Goal: Information Seeking & Learning: Learn about a topic

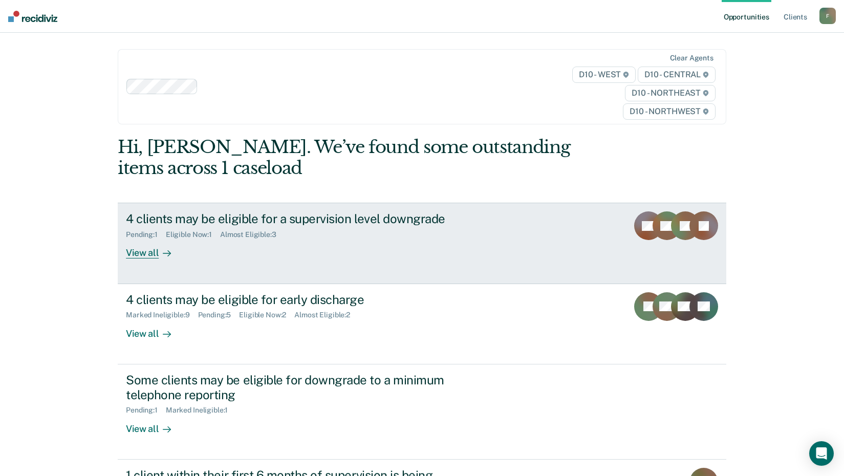
click at [149, 255] on div "View all" at bounding box center [154, 249] width 57 height 20
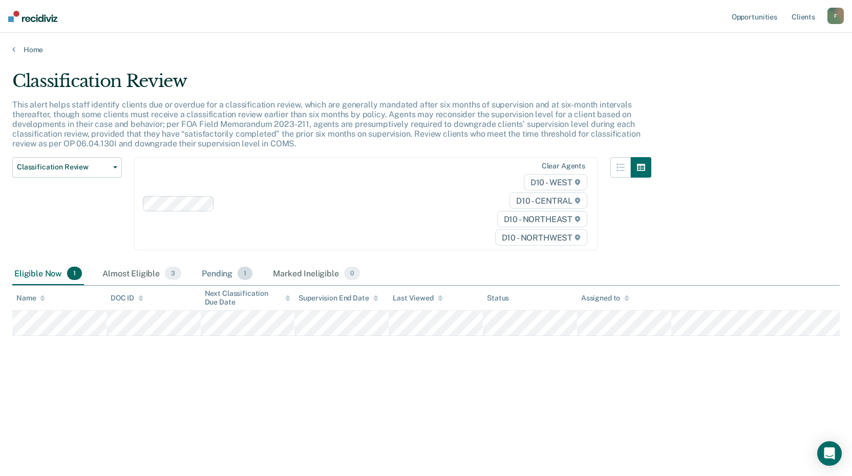
click at [217, 273] on div "Pending 1" at bounding box center [227, 274] width 55 height 23
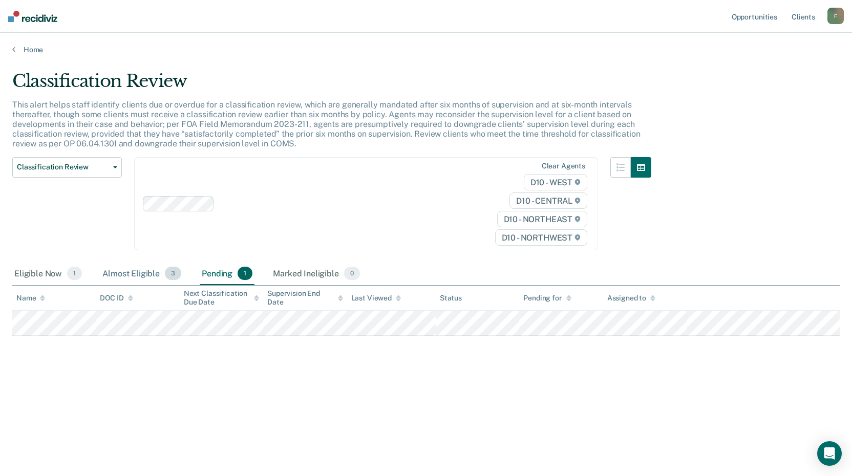
click at [129, 274] on div "Almost Eligible 3" at bounding box center [141, 274] width 83 height 23
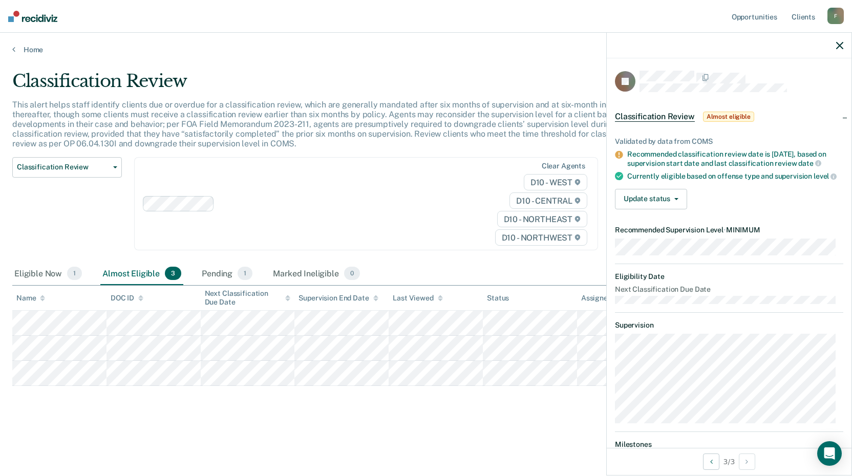
click at [840, 47] on icon "button" at bounding box center [839, 45] width 7 height 7
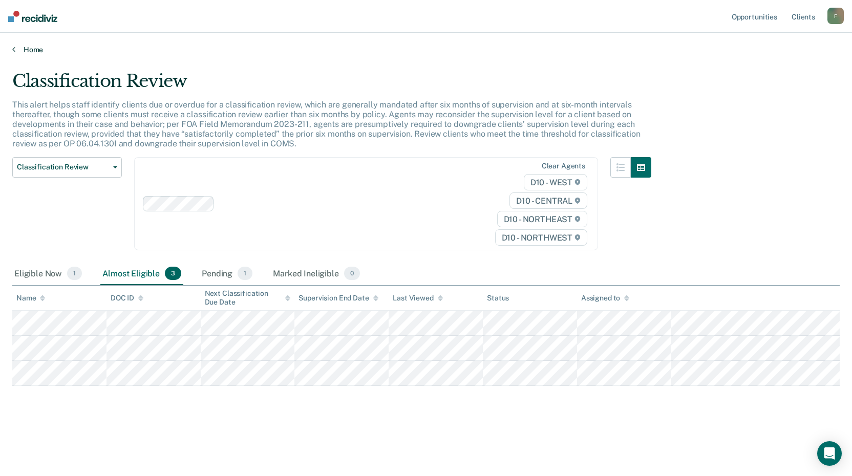
click at [16, 50] on link "Home" at bounding box center [426, 49] width 828 height 9
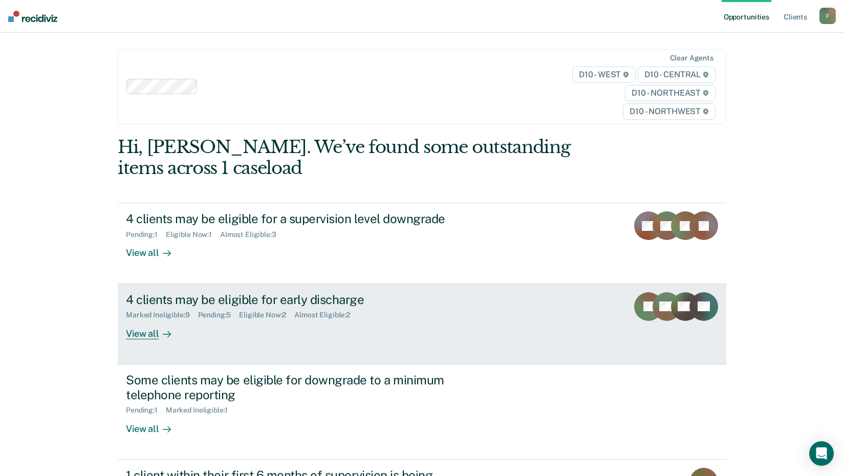
click at [142, 333] on div "View all" at bounding box center [154, 330] width 57 height 20
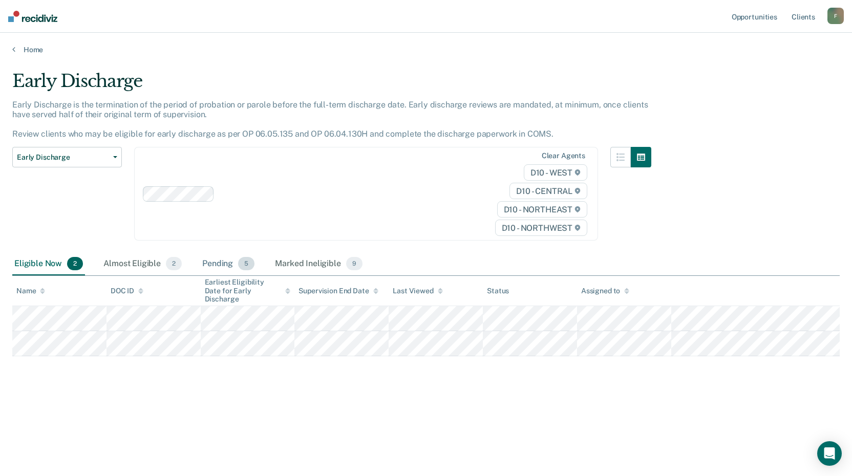
click at [215, 263] on div "Pending 5" at bounding box center [228, 264] width 56 height 23
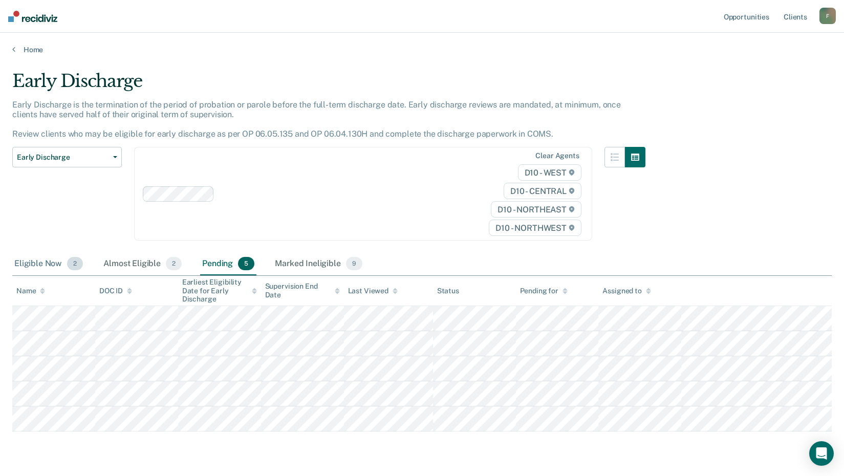
click at [45, 262] on div "Eligible Now 2" at bounding box center [48, 264] width 73 height 23
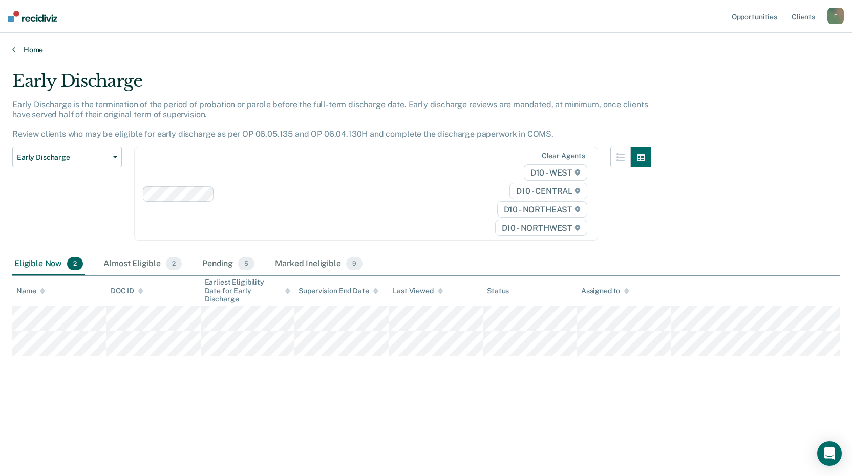
click at [13, 47] on icon at bounding box center [13, 49] width 3 height 8
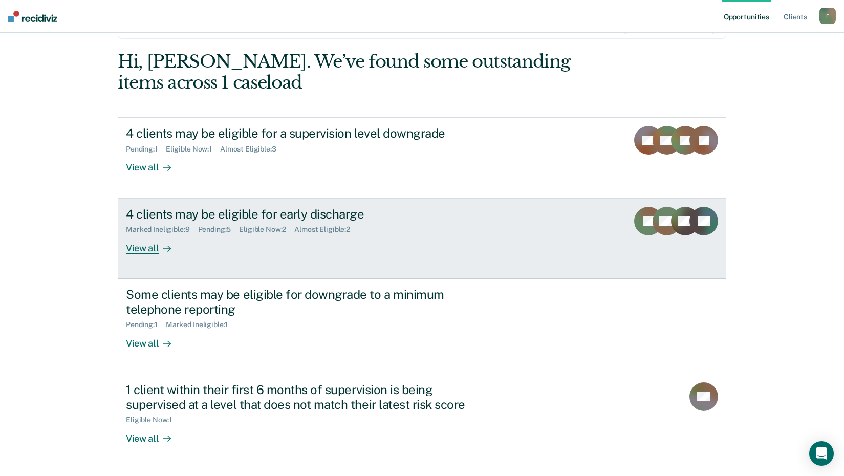
scroll to position [102, 0]
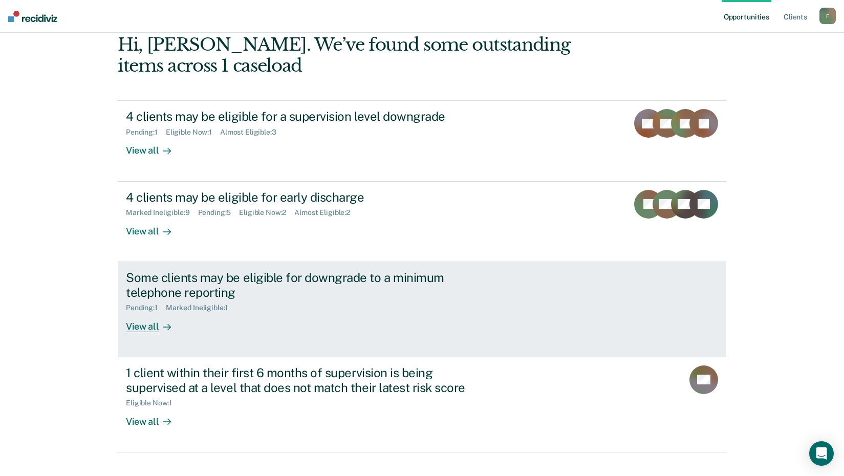
click at [141, 326] on div "View all" at bounding box center [154, 322] width 57 height 20
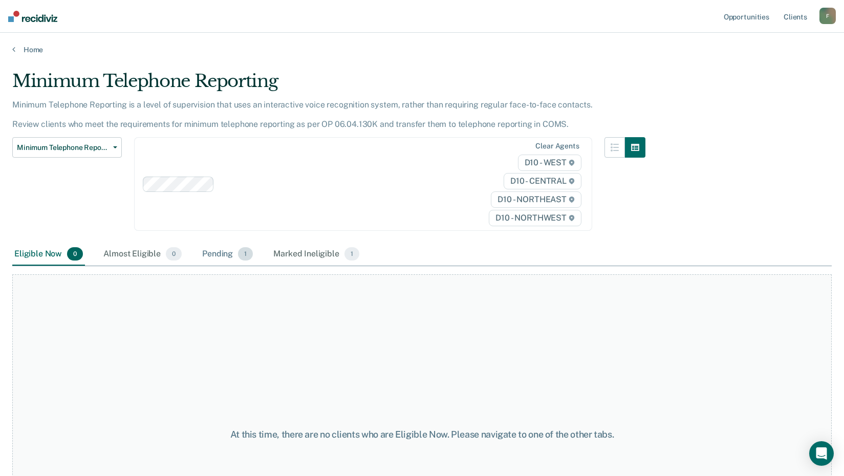
click at [220, 255] on div "Pending 1" at bounding box center [227, 254] width 55 height 23
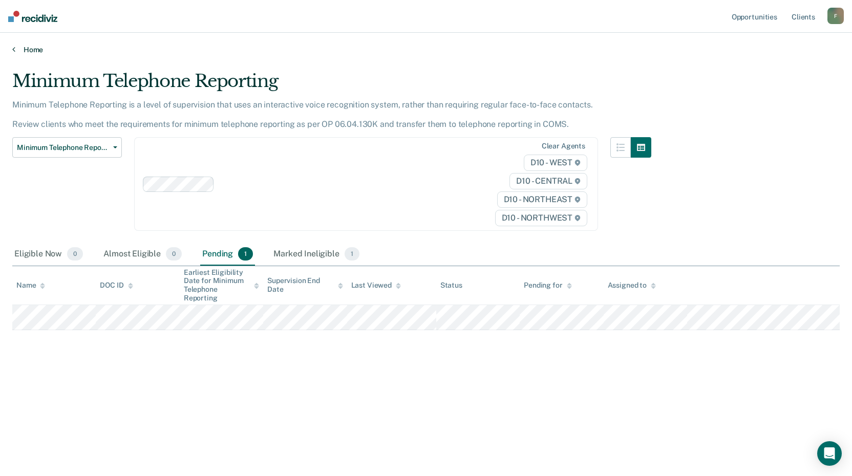
click at [30, 48] on link "Home" at bounding box center [426, 49] width 828 height 9
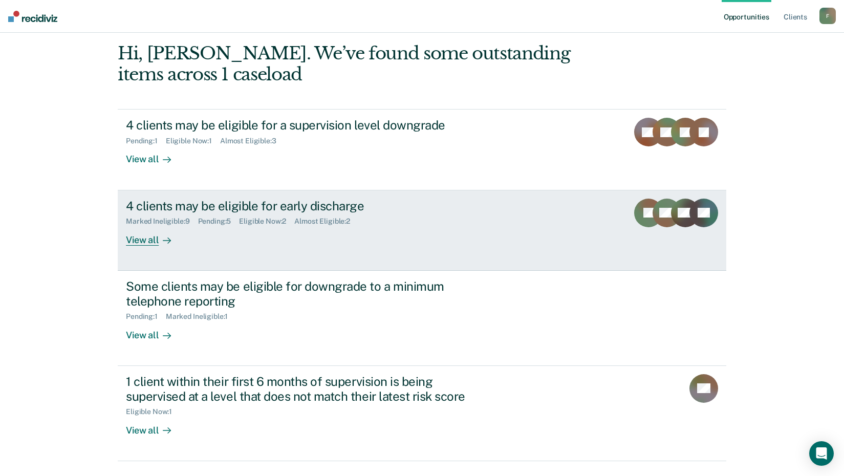
scroll to position [142, 0]
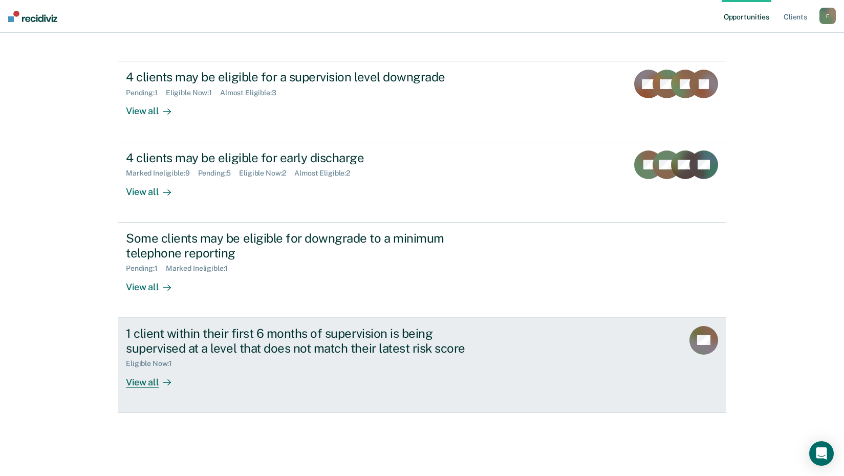
click at [143, 383] on div "View all" at bounding box center [154, 378] width 57 height 20
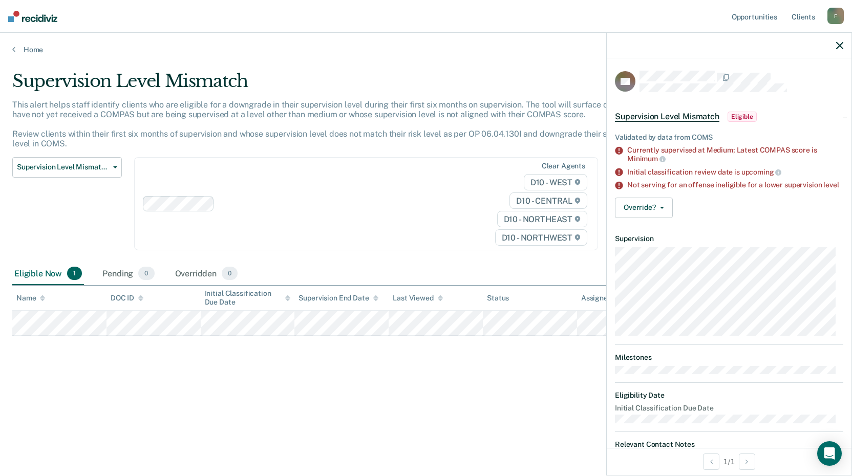
click at [841, 42] on icon "button" at bounding box center [839, 45] width 7 height 7
click at [840, 44] on icon "button" at bounding box center [839, 45] width 7 height 7
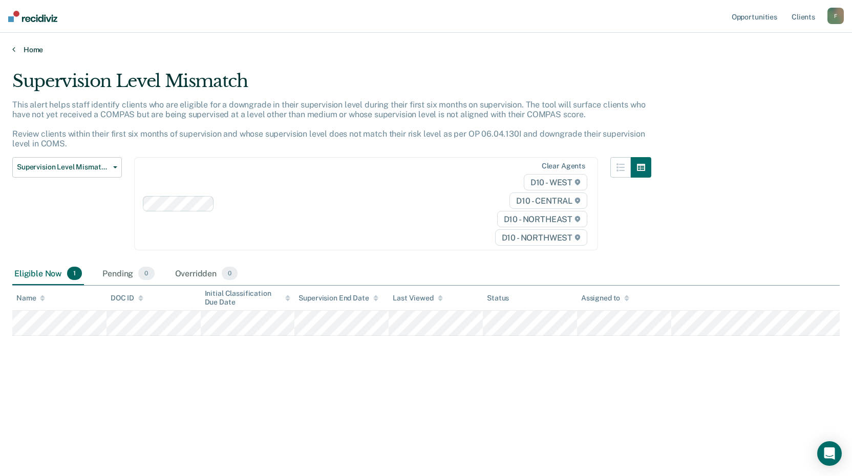
click at [29, 50] on link "Home" at bounding box center [426, 49] width 828 height 9
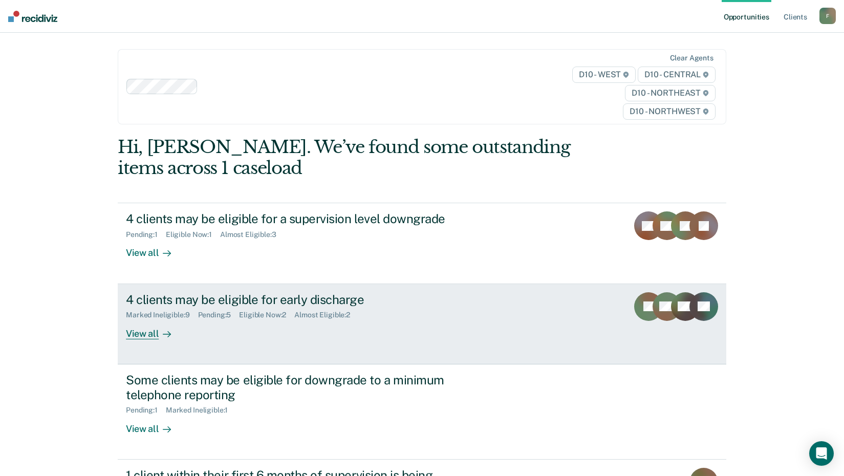
scroll to position [51, 0]
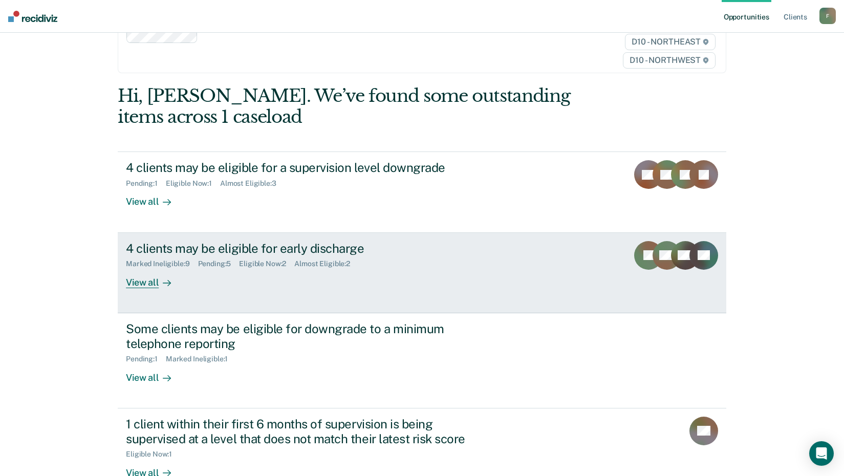
click at [332, 265] on div "Almost Eligible : 2" at bounding box center [326, 264] width 64 height 9
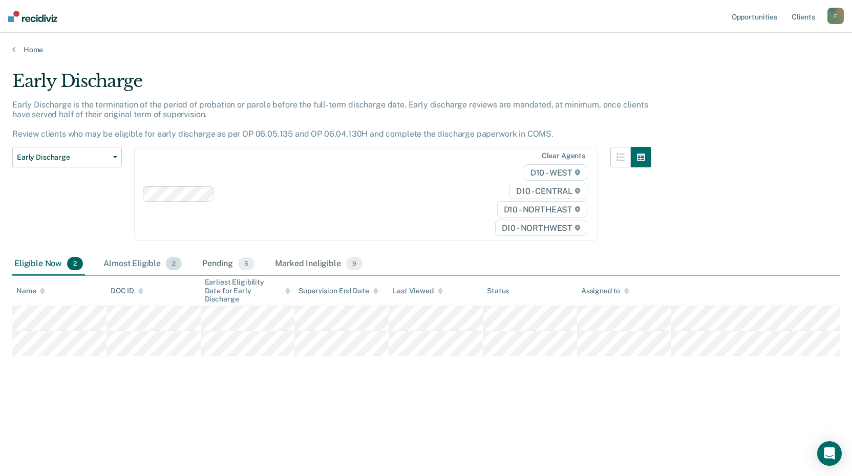
click at [149, 264] on div "Almost Eligible 2" at bounding box center [142, 264] width 82 height 23
click at [235, 263] on div "Pending 5" at bounding box center [228, 264] width 56 height 23
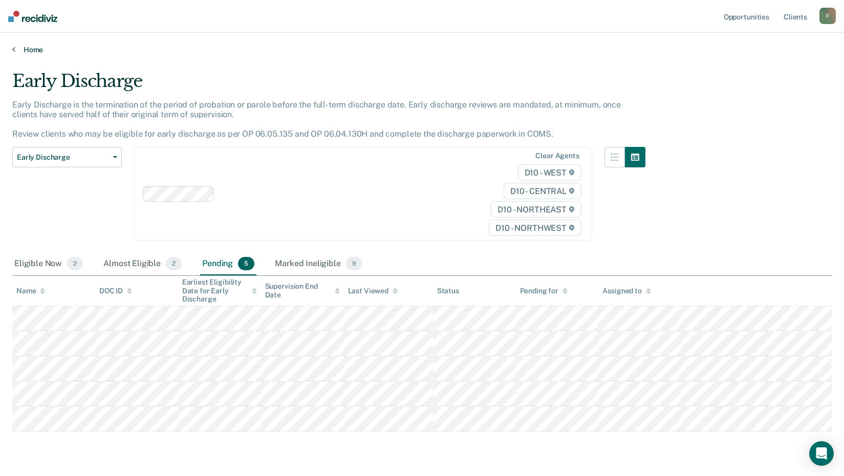
click at [24, 47] on link "Home" at bounding box center [422, 49] width 820 height 9
